Goal: Task Accomplishment & Management: Complete application form

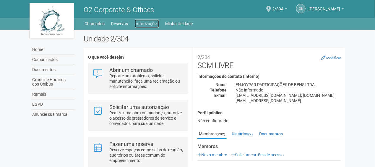
click at [153, 25] on link "Autorizações" at bounding box center [147, 24] width 24 height 8
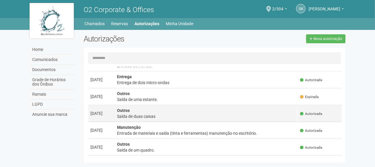
scroll to position [177, 0]
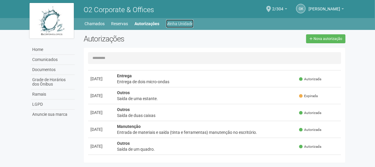
click at [173, 22] on link "Minha Unidade" at bounding box center [179, 24] width 27 height 8
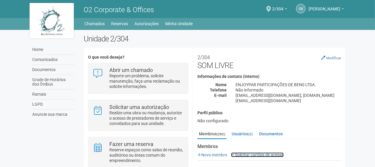
click at [255, 152] on link "Solicitar cartões de acesso" at bounding box center [257, 154] width 53 height 5
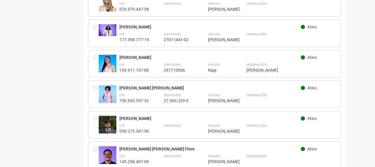
scroll to position [1241, 0]
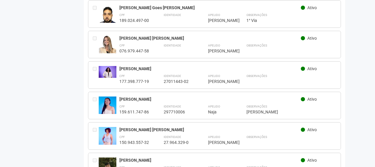
drag, startPoint x: 119, startPoint y: 34, endPoint x: 173, endPoint y: 38, distance: 54.5
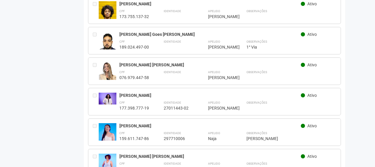
scroll to position [1182, 0]
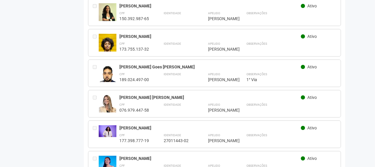
click at [103, 21] on img at bounding box center [108, 12] width 18 height 18
click at [102, 21] on img at bounding box center [108, 12] width 18 height 18
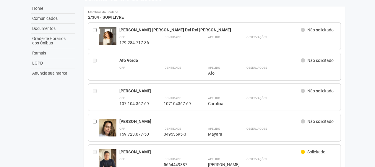
scroll to position [0, 0]
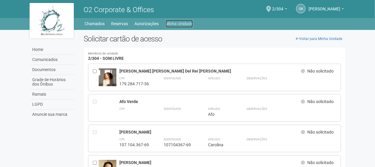
click at [173, 22] on link "Minha Unidade" at bounding box center [178, 24] width 27 height 8
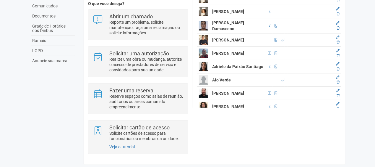
scroll to position [325, 0]
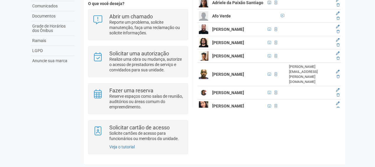
click at [268, 4] on span at bounding box center [269, 3] width 3 height 4
click at [233, 5] on strong "Adriele da Paixão Santiago" at bounding box center [237, 2] width 51 height 5
click at [275, 4] on span at bounding box center [276, 3] width 3 height 4
